Goal: Task Accomplishment & Management: Manage account settings

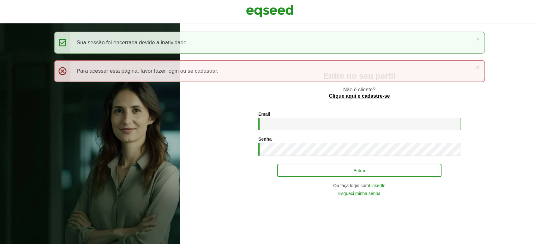
type input "**********"
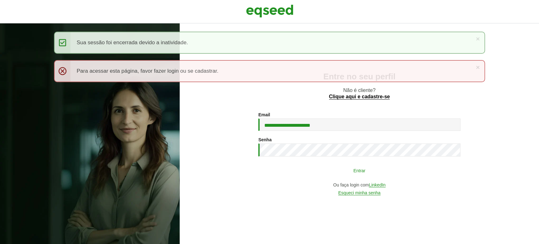
click at [304, 174] on button "Entrar" at bounding box center [359, 170] width 164 height 12
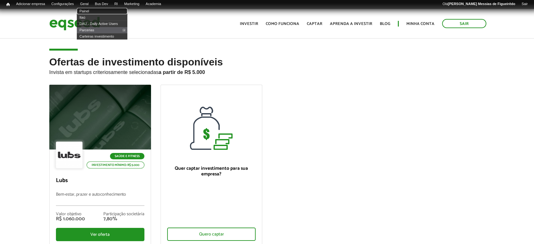
click at [92, 11] on link "Painel" at bounding box center [102, 11] width 51 height 6
